Goal: Task Accomplishment & Management: Manage account settings

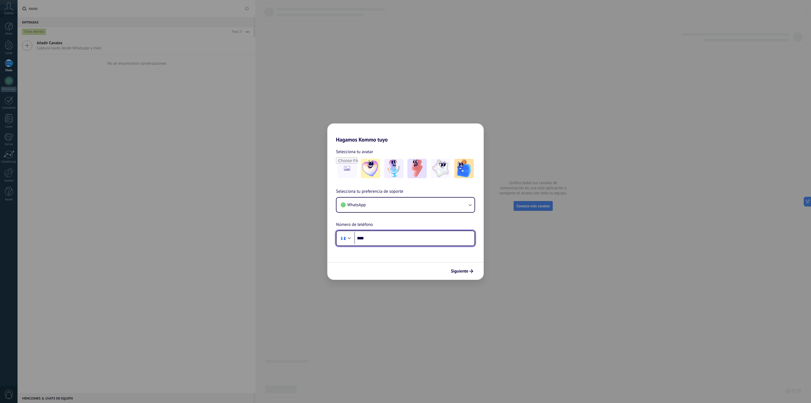
click at [397, 239] on input "****" at bounding box center [414, 238] width 120 height 12
type input "**********"
click at [457, 271] on span "Siguiente" at bounding box center [460, 271] width 18 height 4
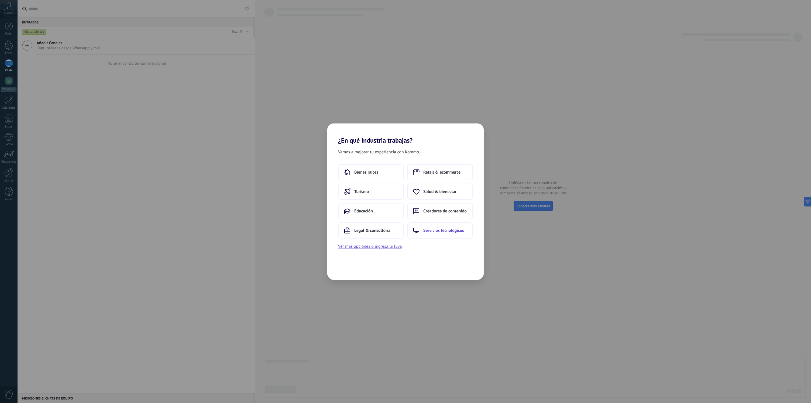
click at [431, 231] on span "Servicios tecnológicos" at bounding box center [443, 230] width 41 height 5
click at [379, 168] on button "Agencia de marketing" at bounding box center [371, 172] width 66 height 16
click at [433, 172] on button "2–5" at bounding box center [440, 172] width 66 height 16
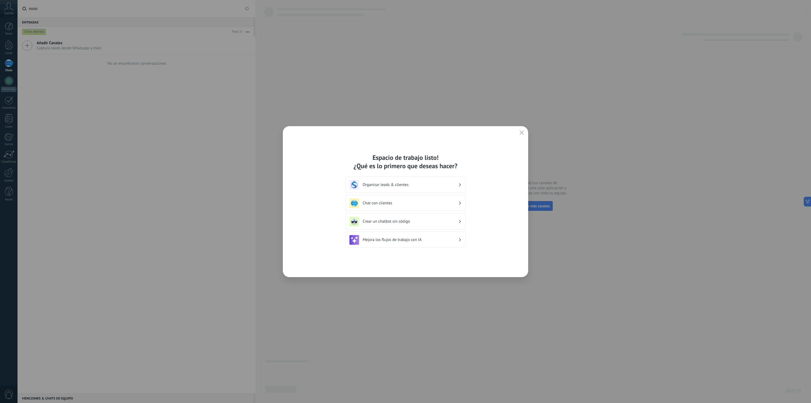
click at [522, 132] on icon "button" at bounding box center [521, 132] width 4 height 4
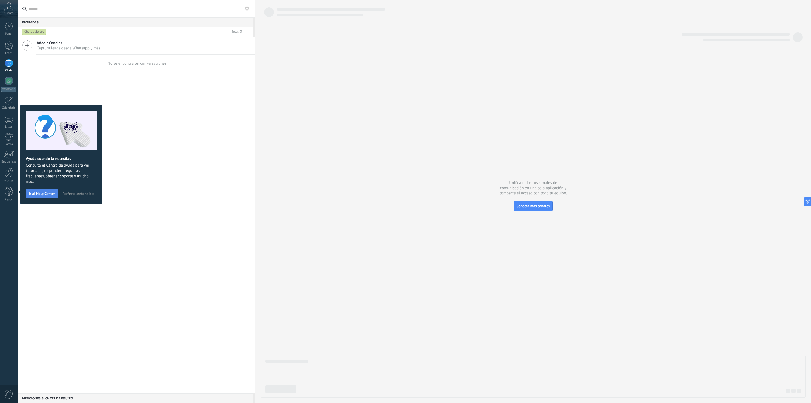
click at [42, 193] on span "Ir al Help Center" at bounding box center [42, 194] width 26 height 4
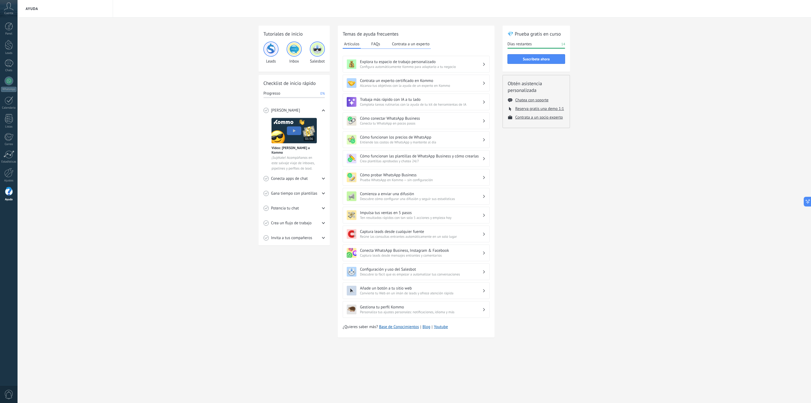
click at [10, 13] on span "Cuenta" at bounding box center [8, 14] width 9 height 4
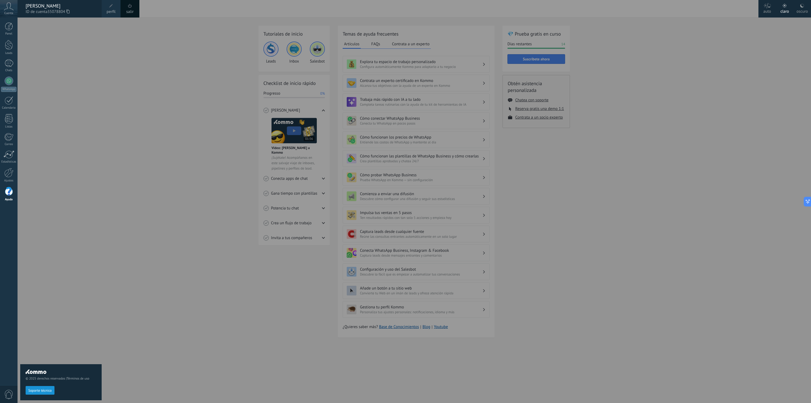
click at [10, 21] on div "Panel Leads Chats WhatsApp Clientes" at bounding box center [17, 202] width 35 height 368
click at [9, 26] on div at bounding box center [9, 26] width 8 height 8
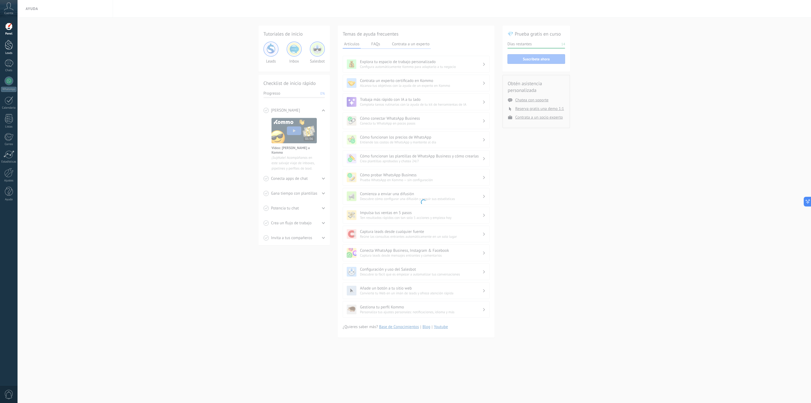
click at [8, 41] on div at bounding box center [9, 45] width 8 height 10
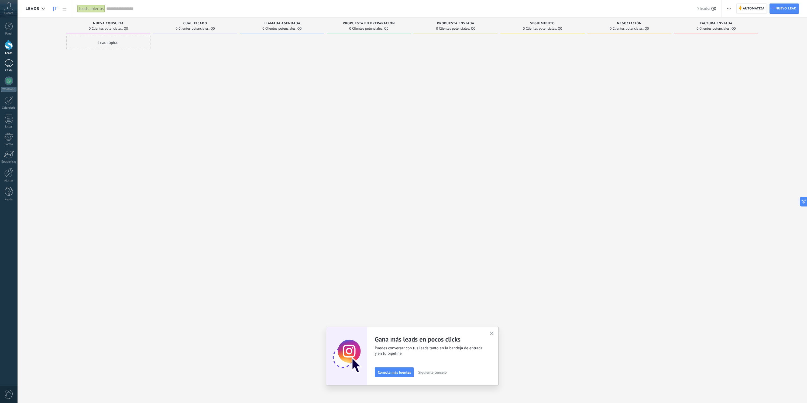
click at [13, 70] on div "Chats" at bounding box center [9, 71] width 16 height 4
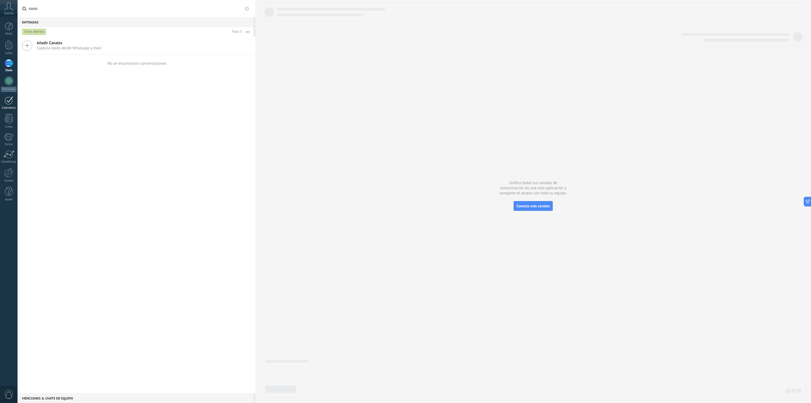
click at [9, 103] on div at bounding box center [9, 100] width 9 height 8
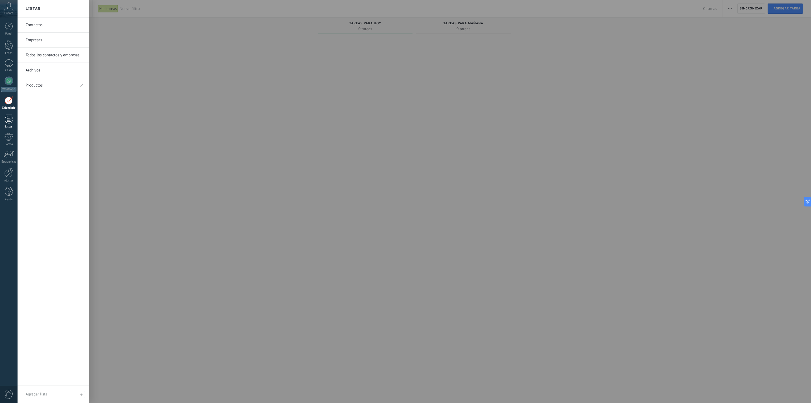
click at [5, 123] on div at bounding box center [9, 118] width 8 height 9
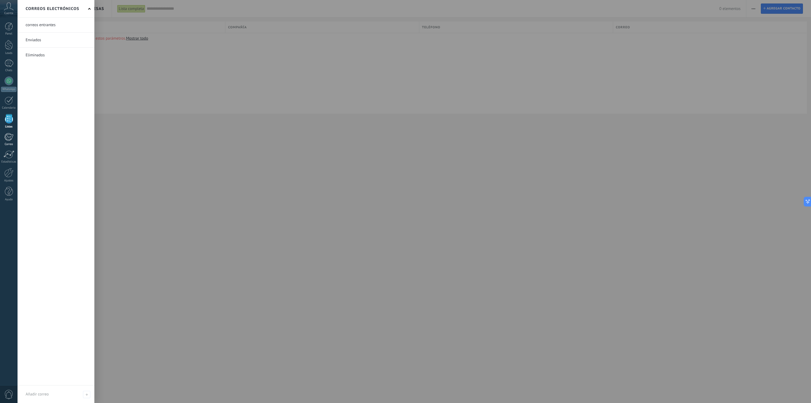
click at [4, 139] on link "Correo" at bounding box center [9, 139] width 18 height 13
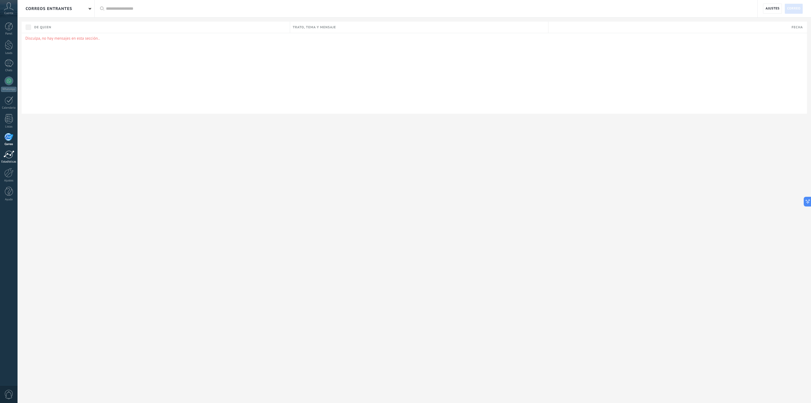
click at [15, 155] on link "Estadísticas" at bounding box center [9, 156] width 18 height 13
click at [8, 139] on div at bounding box center [8, 137] width 9 height 8
click at [9, 156] on div at bounding box center [9, 154] width 11 height 8
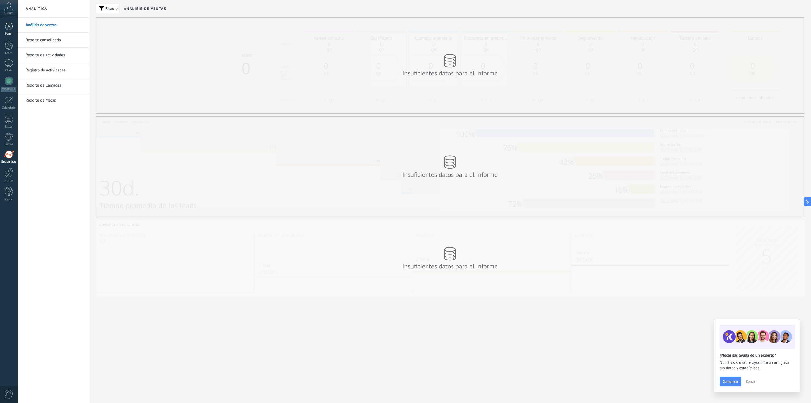
click at [9, 23] on div at bounding box center [9, 26] width 8 height 8
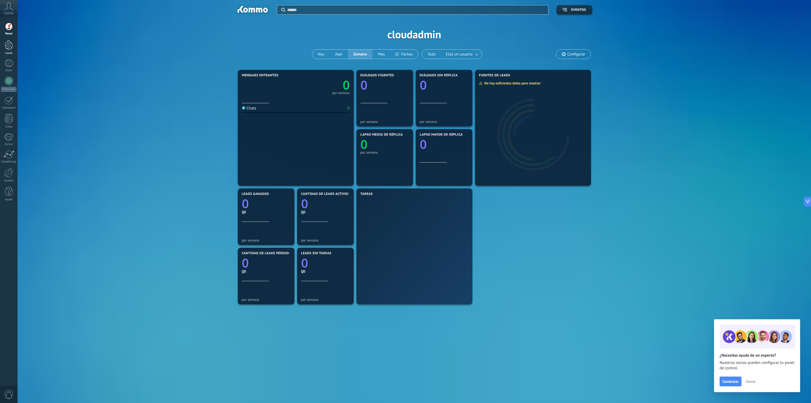
click at [7, 47] on div at bounding box center [9, 45] width 8 height 10
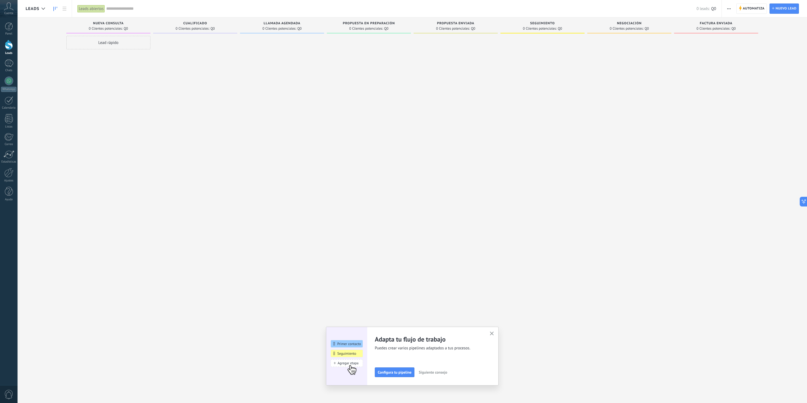
click at [108, 38] on div "Lead rápido" at bounding box center [108, 42] width 84 height 13
click at [5, 68] on link "Chats" at bounding box center [9, 65] width 18 height 13
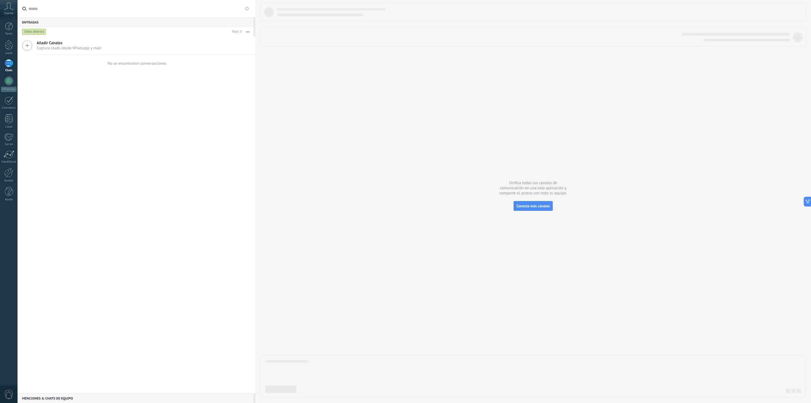
drag, startPoint x: 11, startPoint y: 54, endPoint x: 446, endPoint y: 6, distance: 437.6
click at [6, 65] on div at bounding box center [9, 63] width 9 height 8
click at [8, 85] on div at bounding box center [9, 81] width 9 height 9
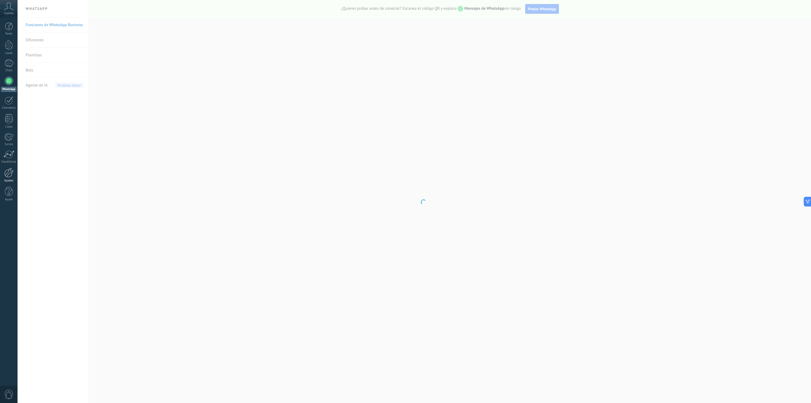
click at [10, 181] on div "Ajustes" at bounding box center [9, 181] width 16 height 4
